Goal: Task Accomplishment & Management: Use online tool/utility

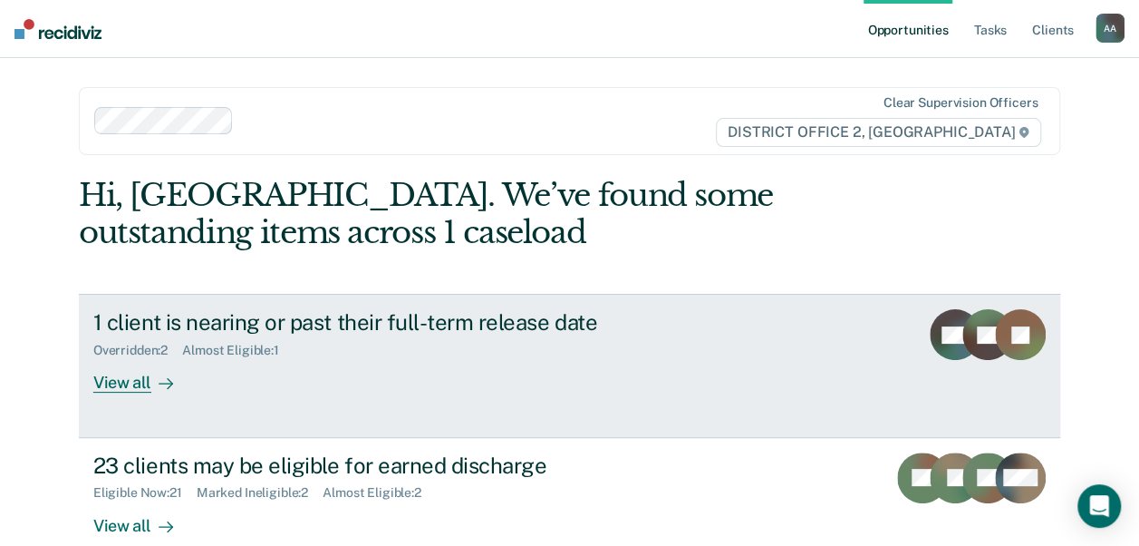
click at [589, 331] on div "1 client is nearing or past their full-term release date" at bounding box center [411, 322] width 636 height 26
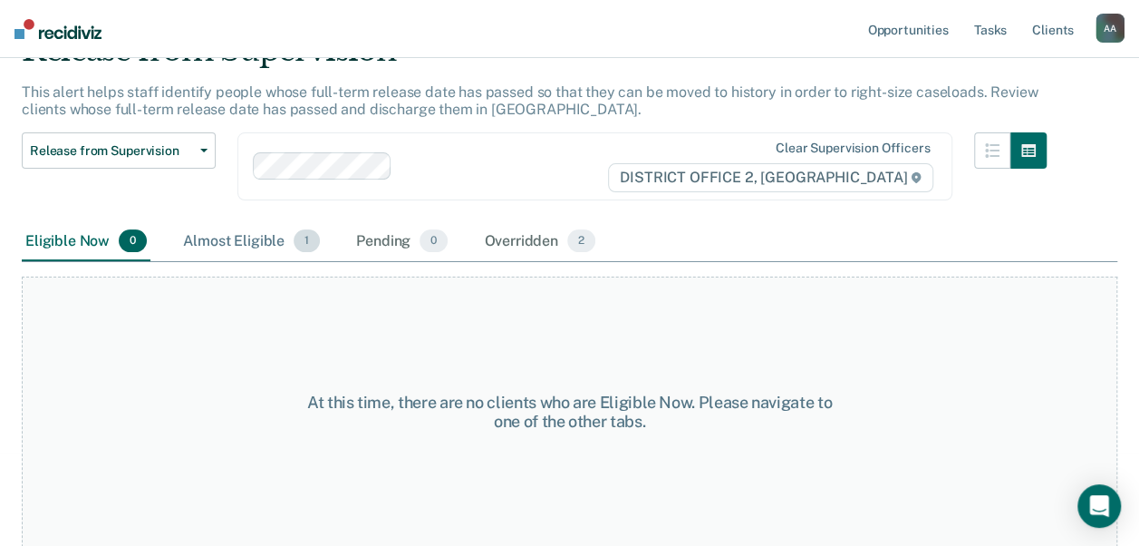
click at [259, 246] on div "Almost Eligible 1" at bounding box center [251, 242] width 144 height 40
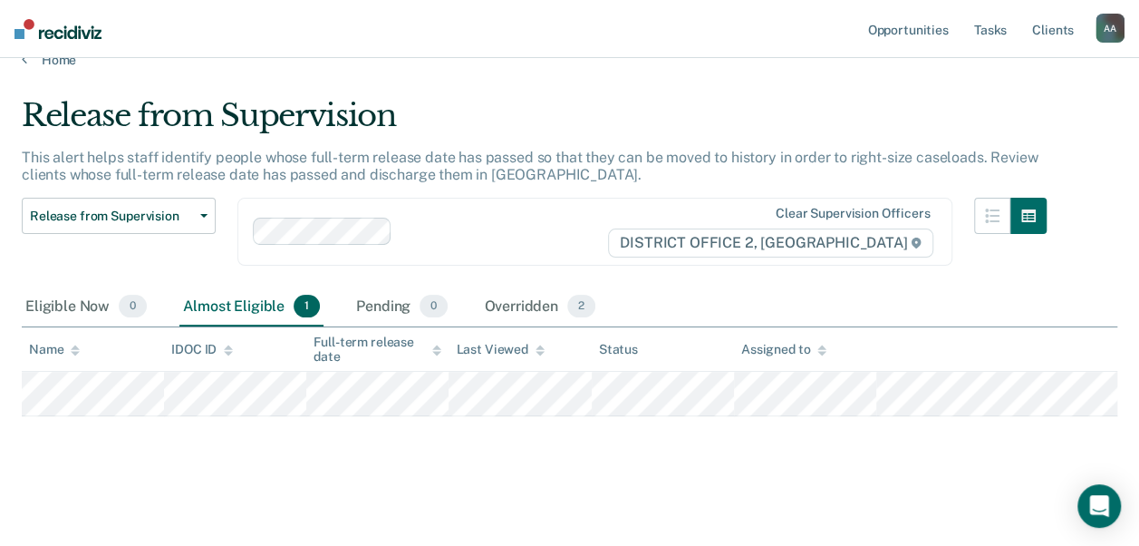
click at [45, 56] on nav "Opportunities Tasks Client s [PERSON_NAME][GEOGRAPHIC_DATA] A A Profile How it …" at bounding box center [569, 29] width 1139 height 58
click at [47, 60] on link "Home" at bounding box center [570, 60] width 1096 height 16
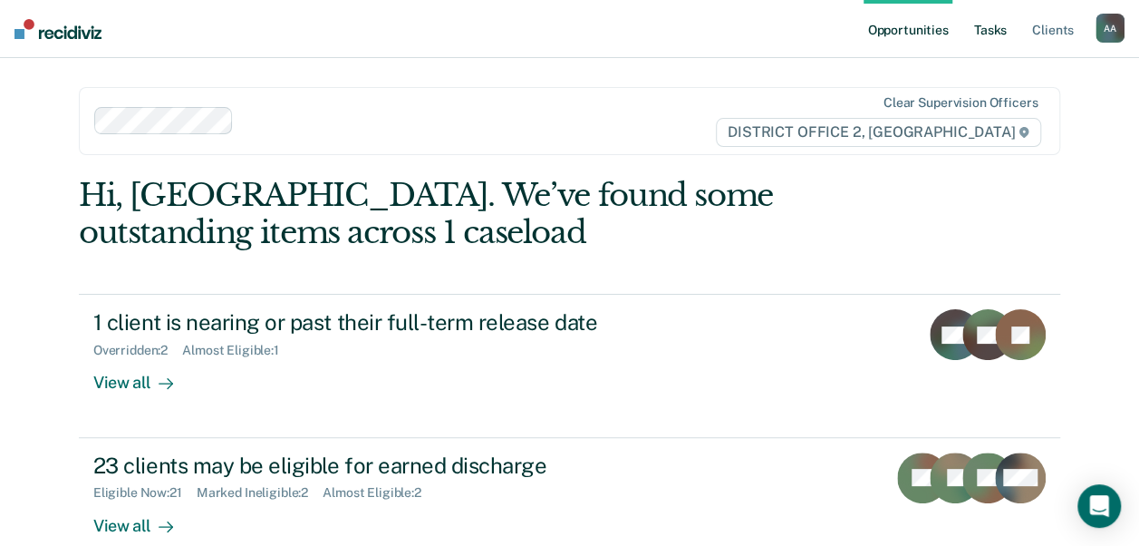
click at [999, 27] on link "Tasks" at bounding box center [991, 29] width 40 height 58
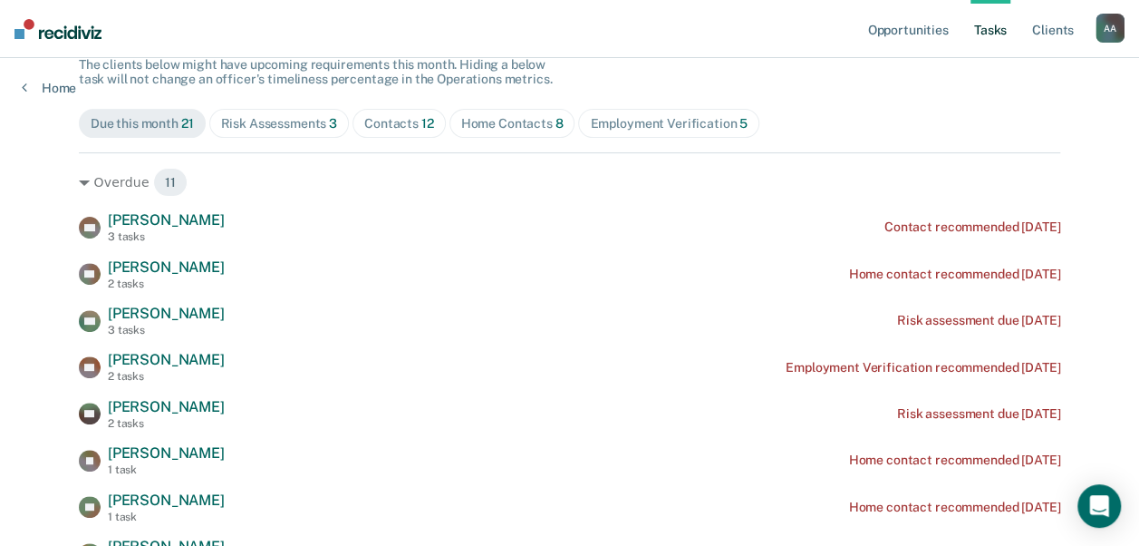
scroll to position [91, 0]
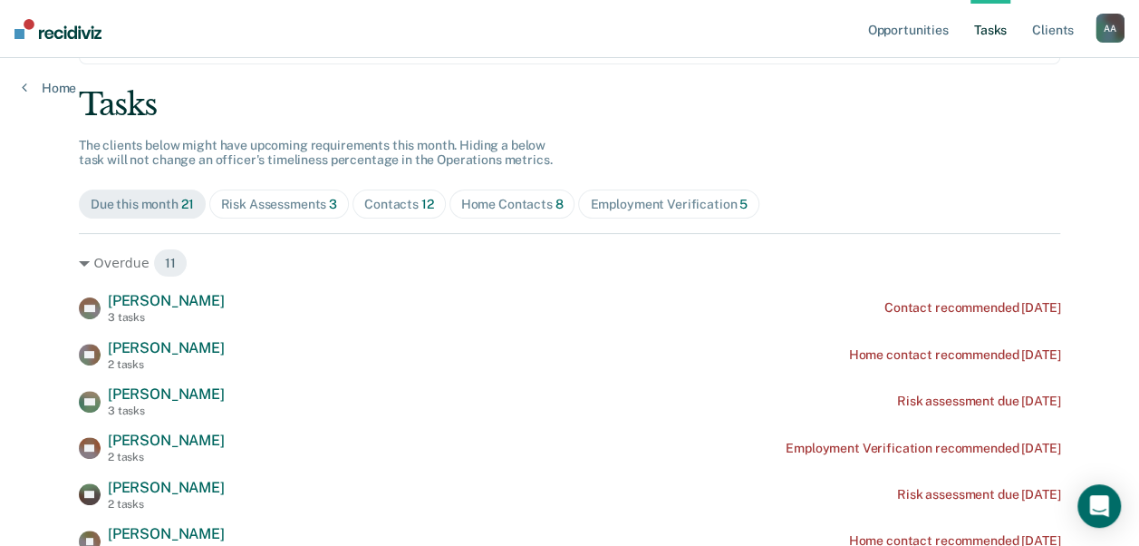
click at [509, 206] on div "Home Contacts 8" at bounding box center [512, 204] width 102 height 15
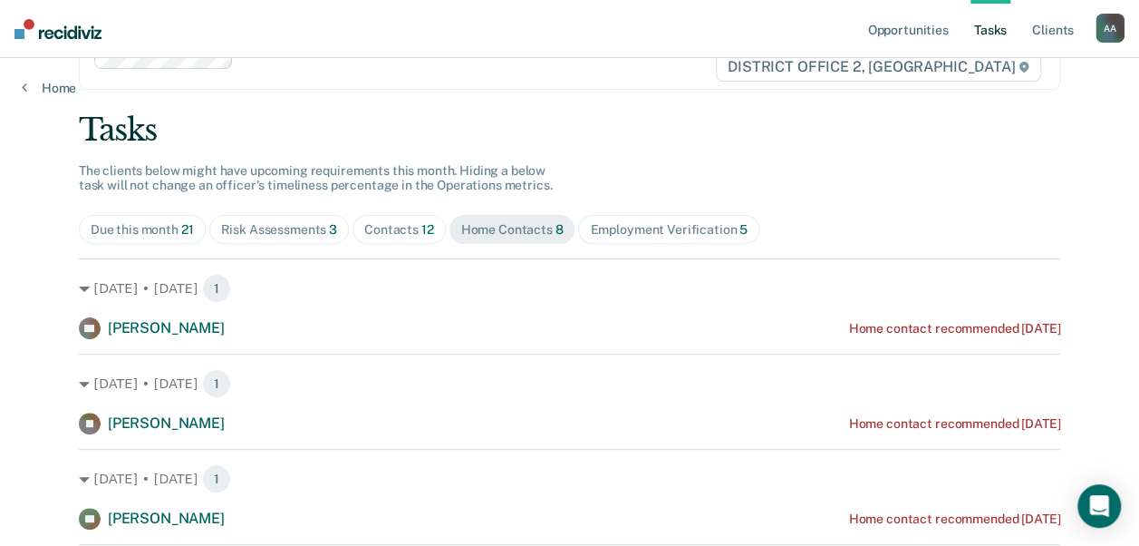
scroll to position [0, 0]
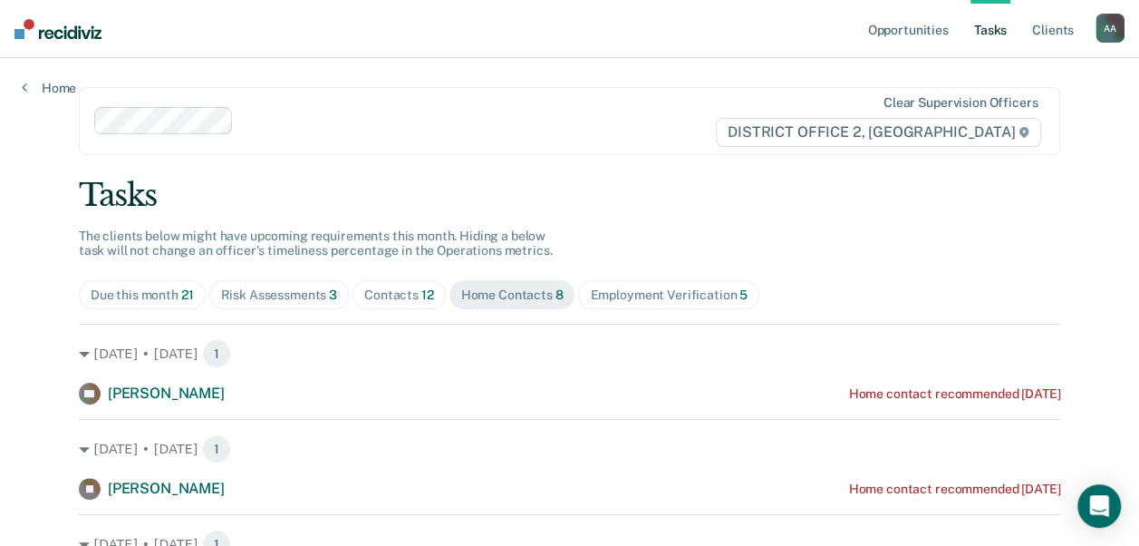
click at [306, 295] on div "Risk Assessments 3" at bounding box center [279, 294] width 117 height 15
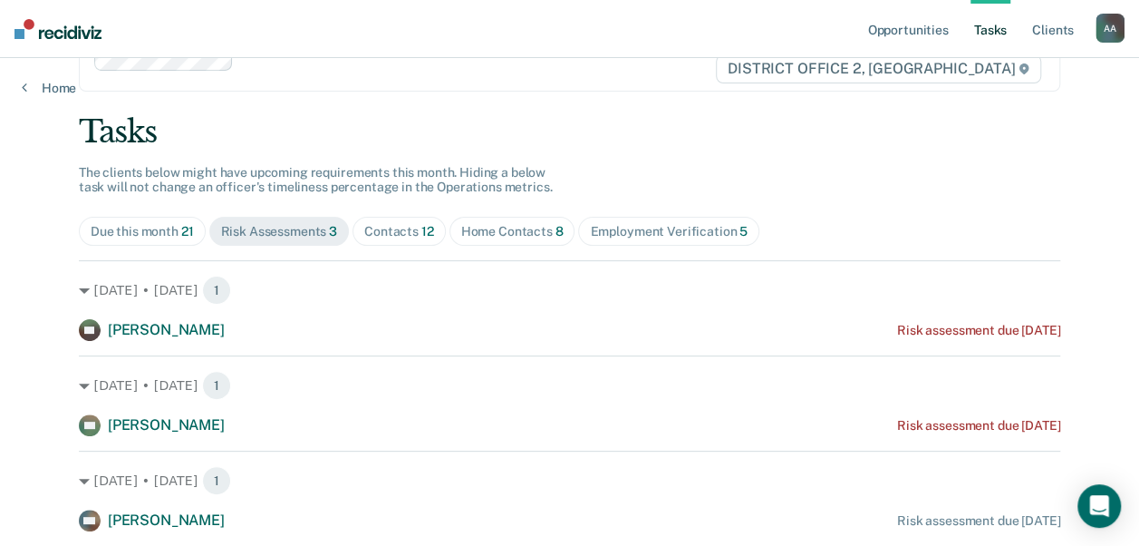
scroll to position [121, 0]
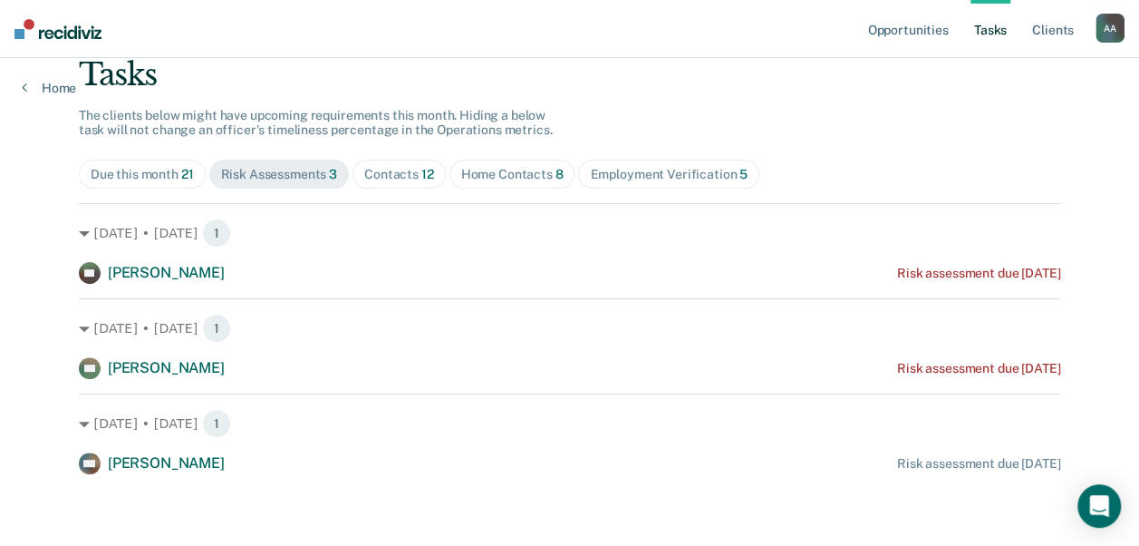
click at [608, 187] on span "Employment Verification 5" at bounding box center [668, 173] width 181 height 29
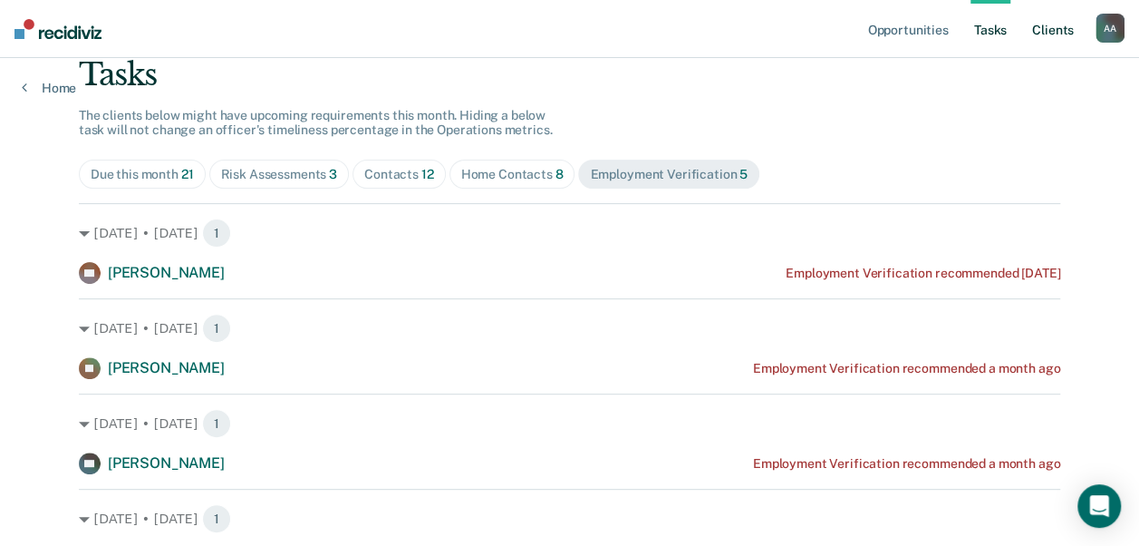
click at [1042, 34] on link "Client s" at bounding box center [1053, 29] width 49 height 58
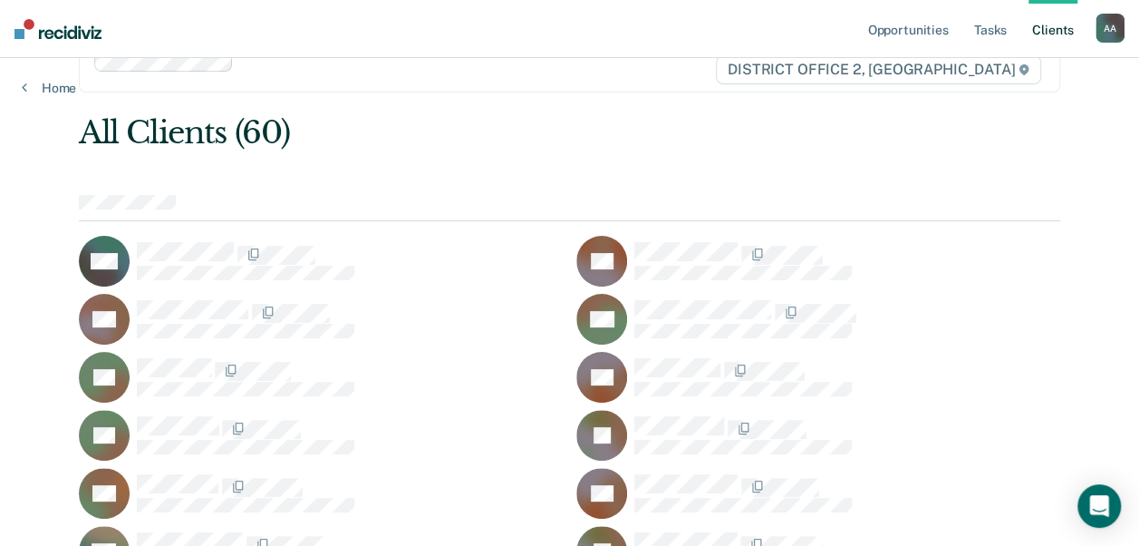
scroll to position [91, 0]
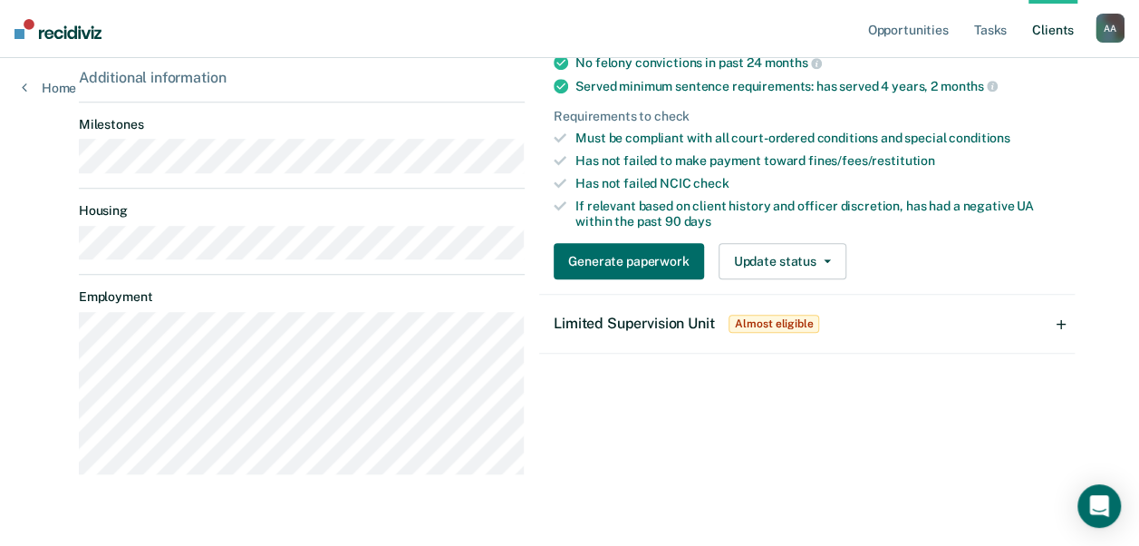
scroll to position [544, 0]
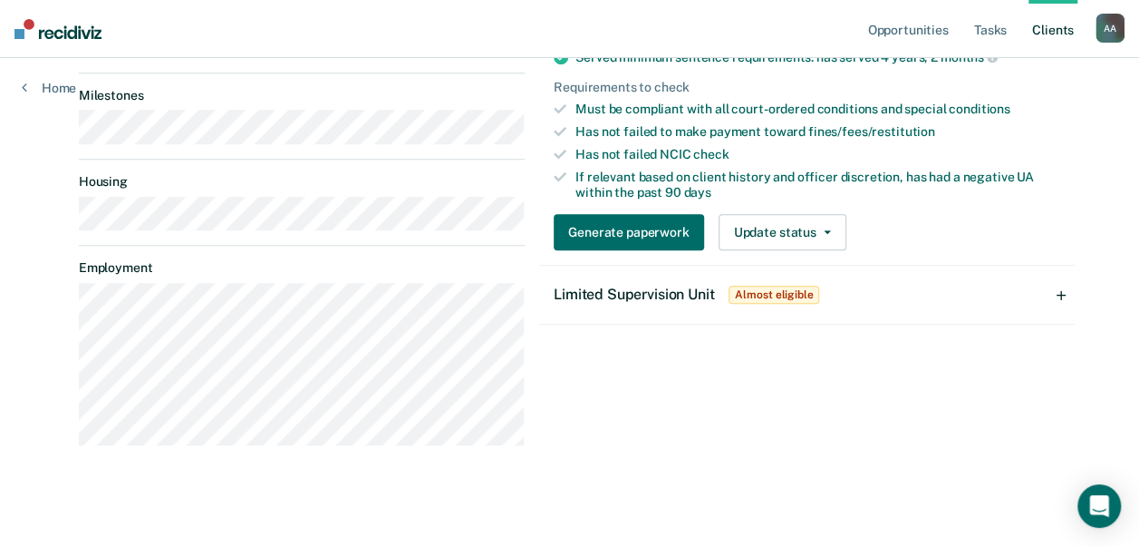
click at [719, 319] on div "Limited Supervision Unit Almost eligible Validated by data from Atlas Needs emp…" at bounding box center [807, 295] width 536 height 59
click at [691, 312] on div "Limited Supervision Unit Almost eligible" at bounding box center [807, 295] width 536 height 58
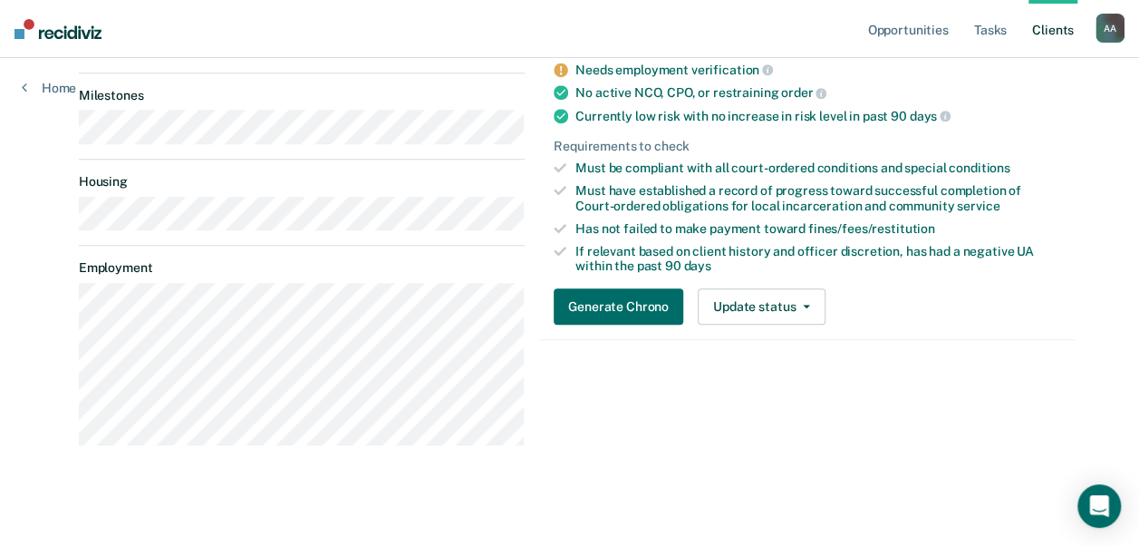
click at [714, 381] on div "Opportunities Earned Discharge Eligible Requirements validated by OMS data Curr…" at bounding box center [807, 170] width 536 height 577
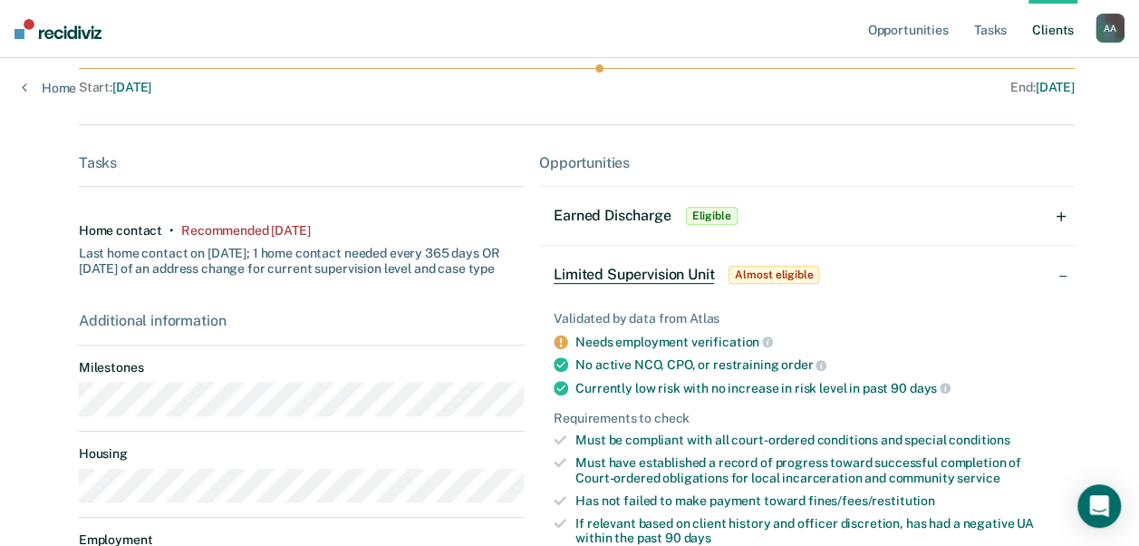
click at [733, 214] on div "Earned Discharge Eligible" at bounding box center [807, 216] width 536 height 58
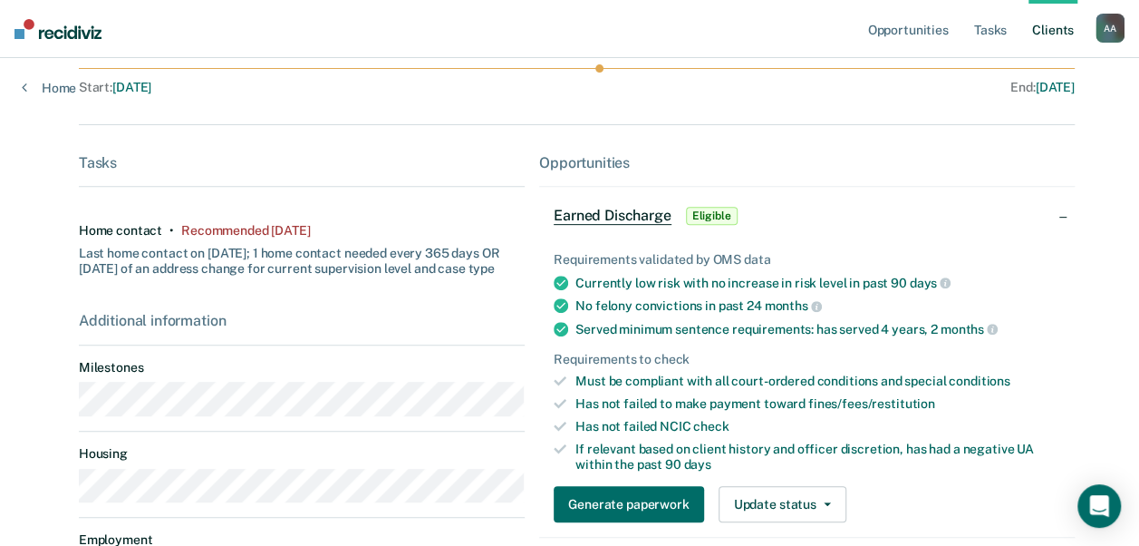
click at [928, 226] on div "Earned Discharge Eligible" at bounding box center [807, 216] width 536 height 58
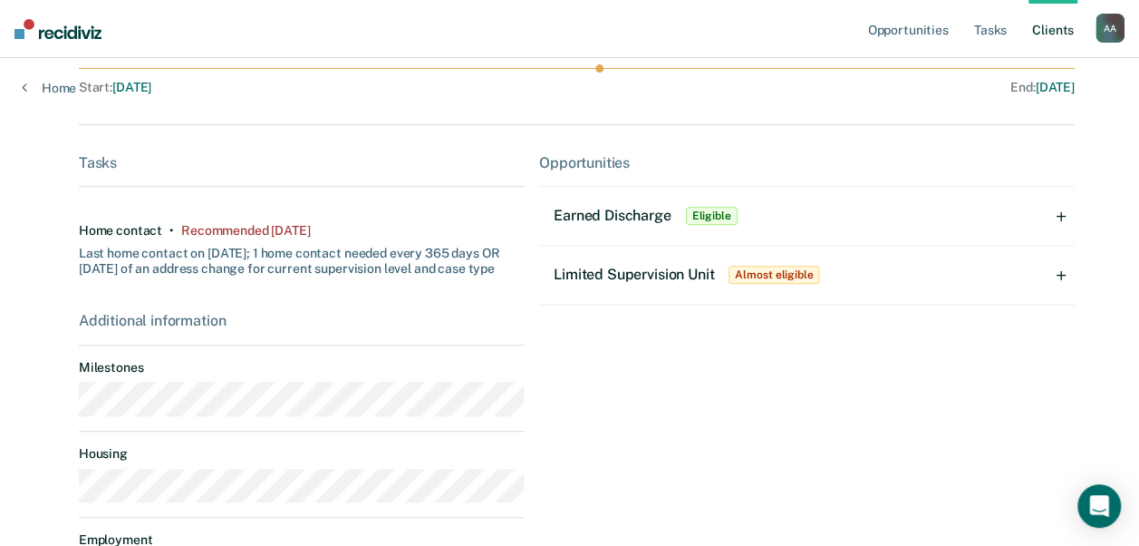
click at [854, 272] on div "Limited Supervision Unit Almost eligible" at bounding box center [807, 275] width 536 height 58
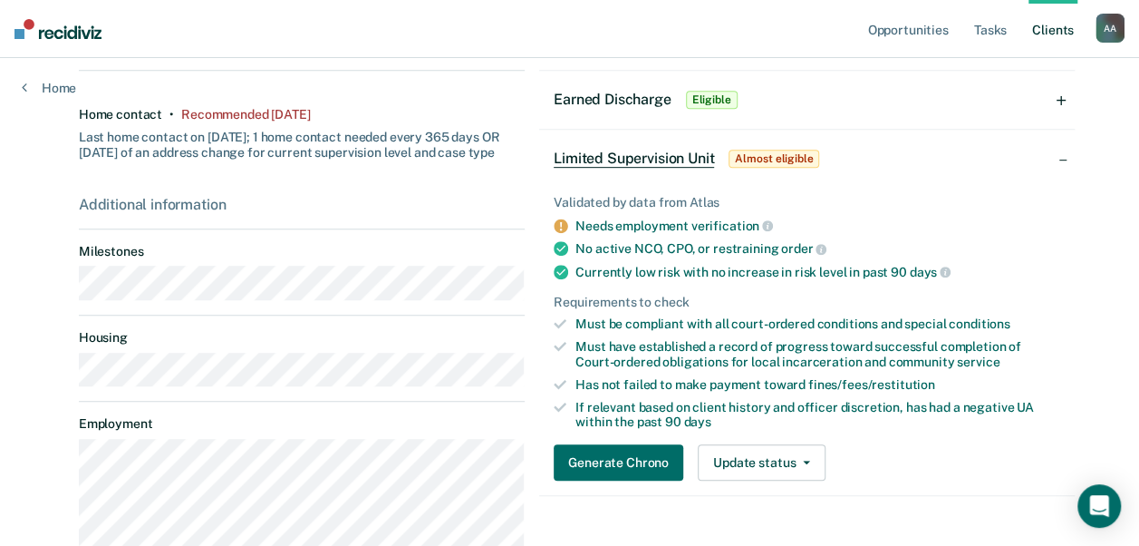
scroll to position [453, 0]
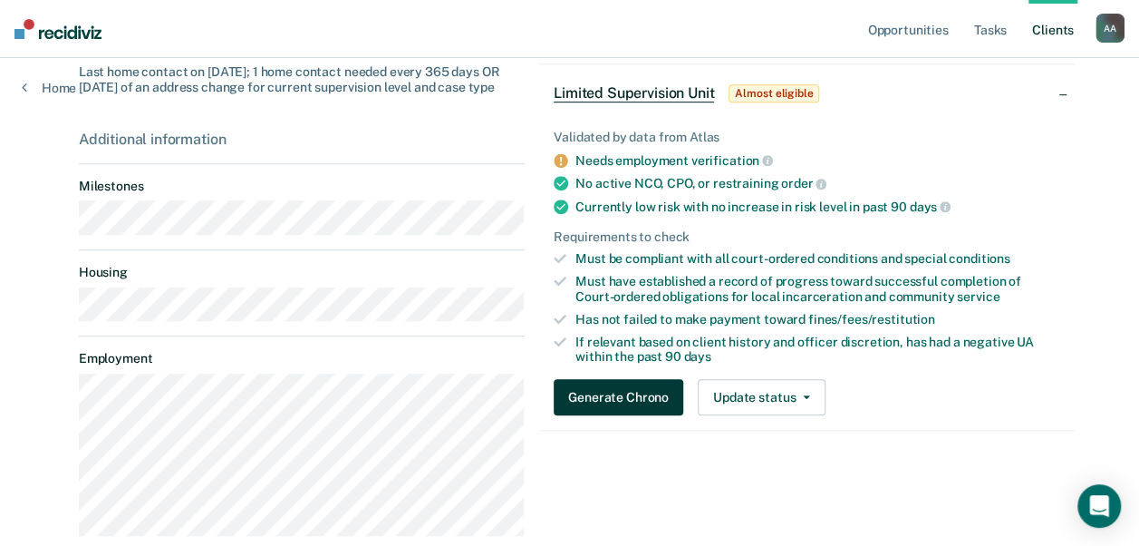
click at [655, 402] on button "Generate Chrono" at bounding box center [619, 397] width 130 height 36
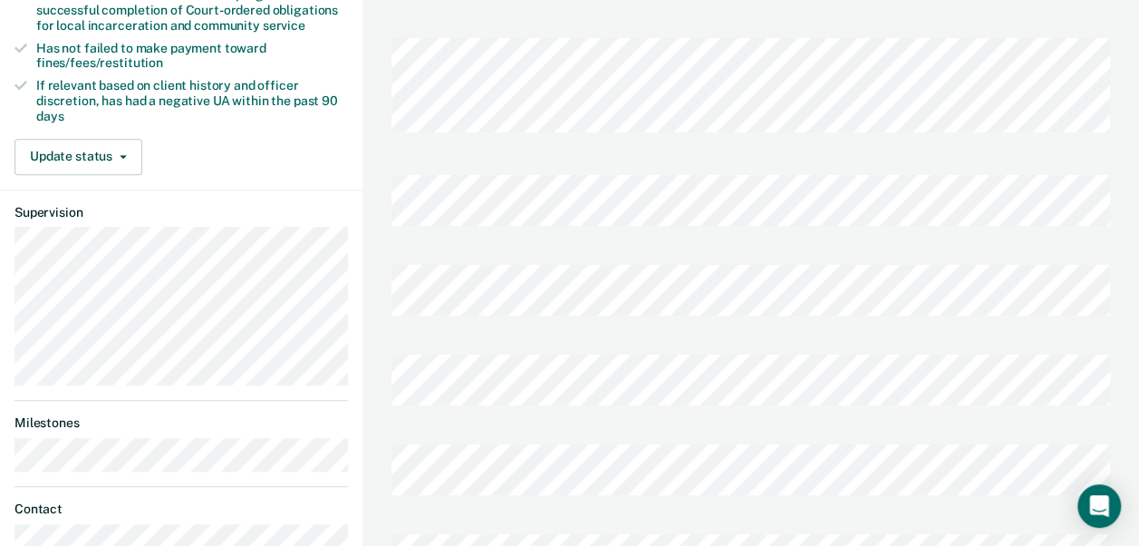
scroll to position [453, 0]
